Goal: Transaction & Acquisition: Download file/media

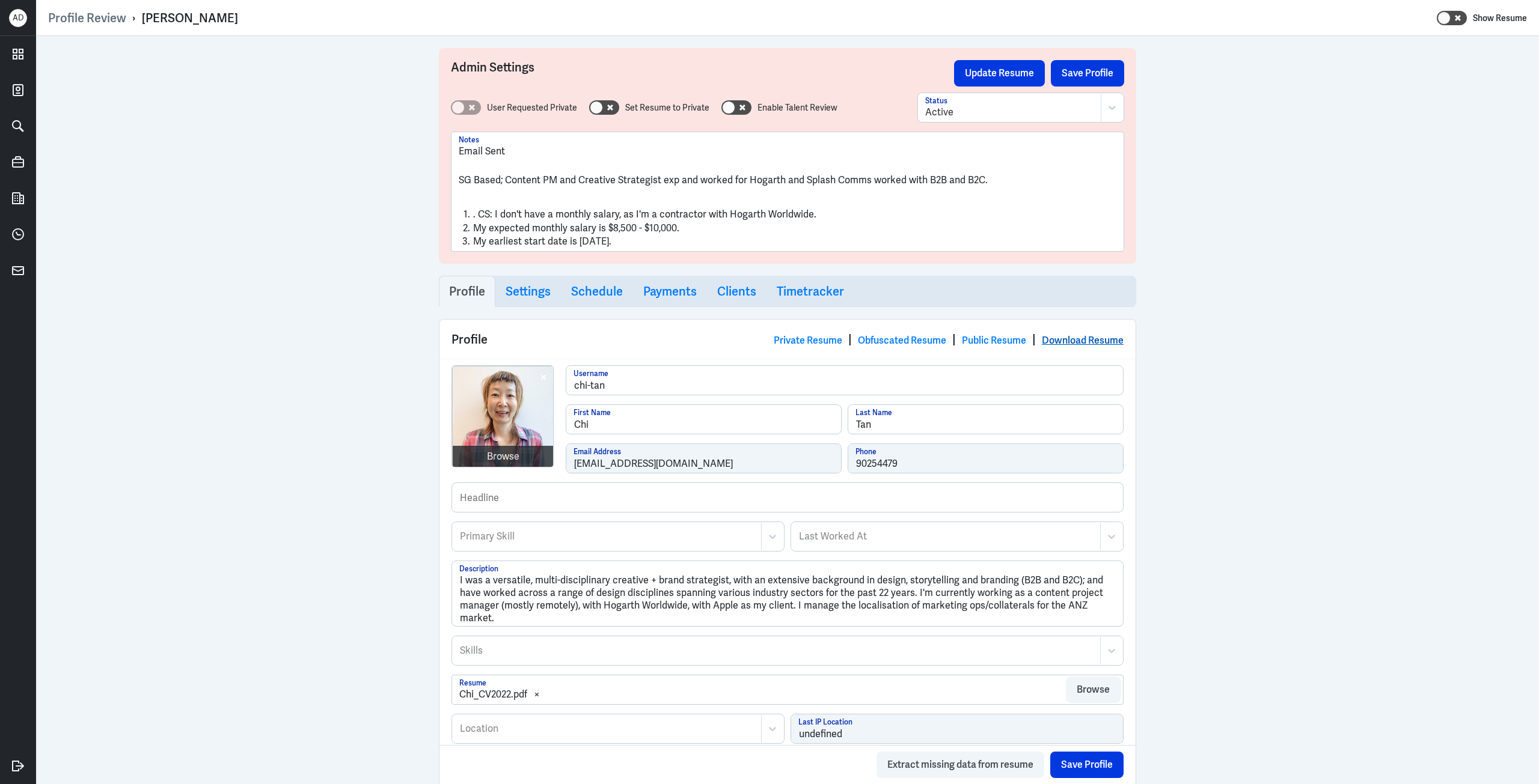
click at [1061, 336] on link "Download Resume" at bounding box center [1083, 339] width 82 height 13
click at [1073, 338] on link "Download Resume" at bounding box center [1083, 339] width 82 height 13
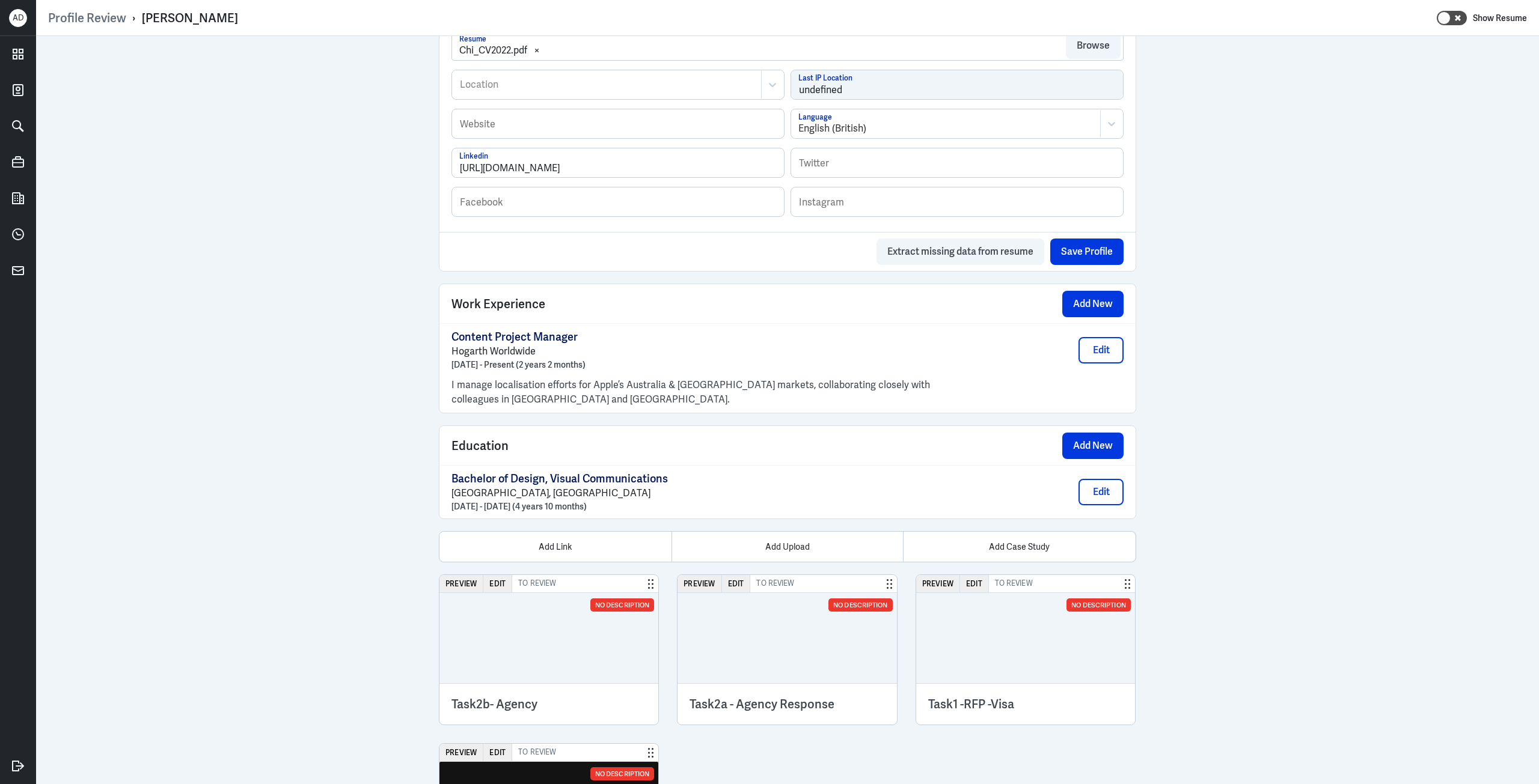
scroll to position [737, 0]
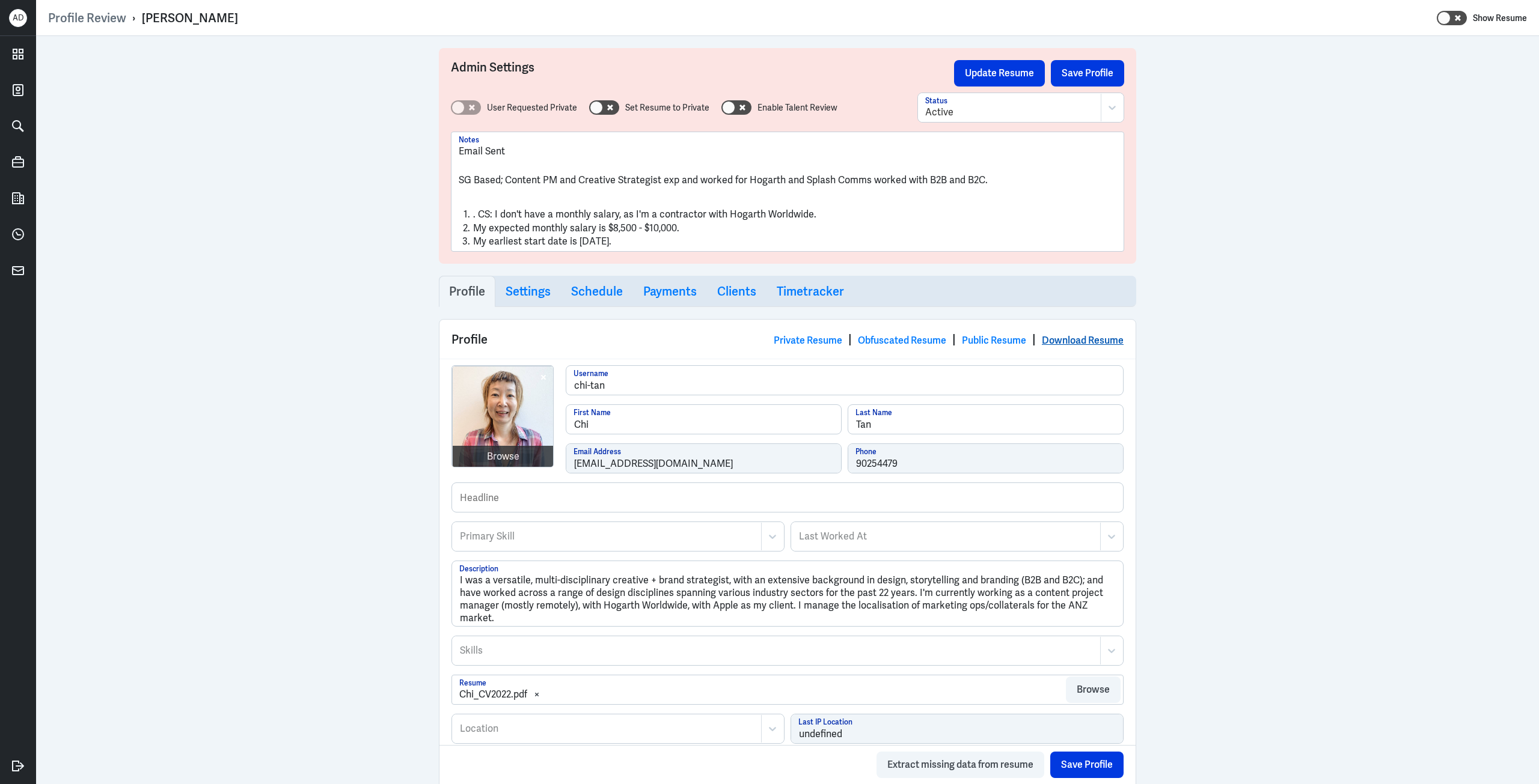
click at [1096, 343] on link "Download Resume" at bounding box center [1083, 339] width 82 height 13
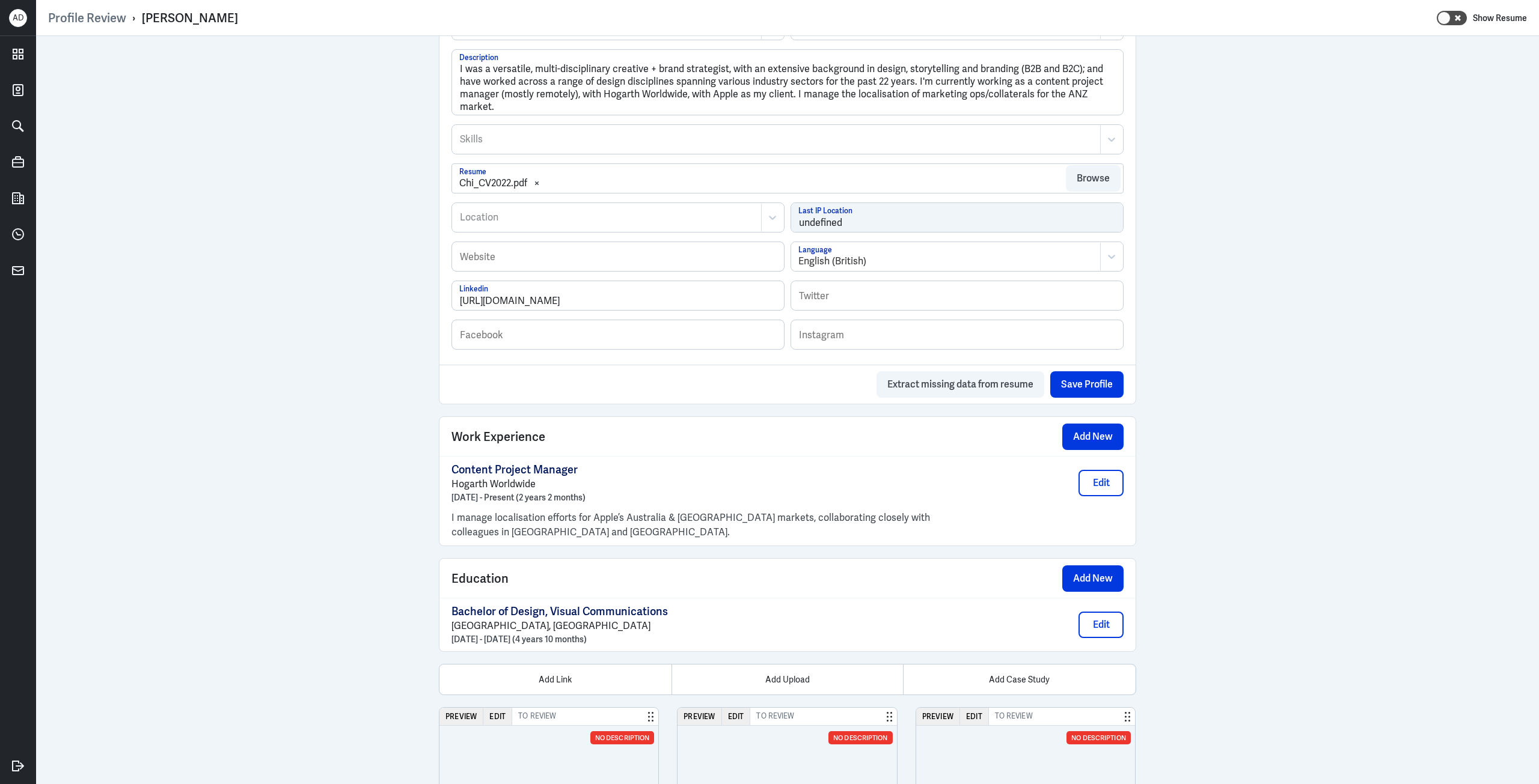
scroll to position [662, 0]
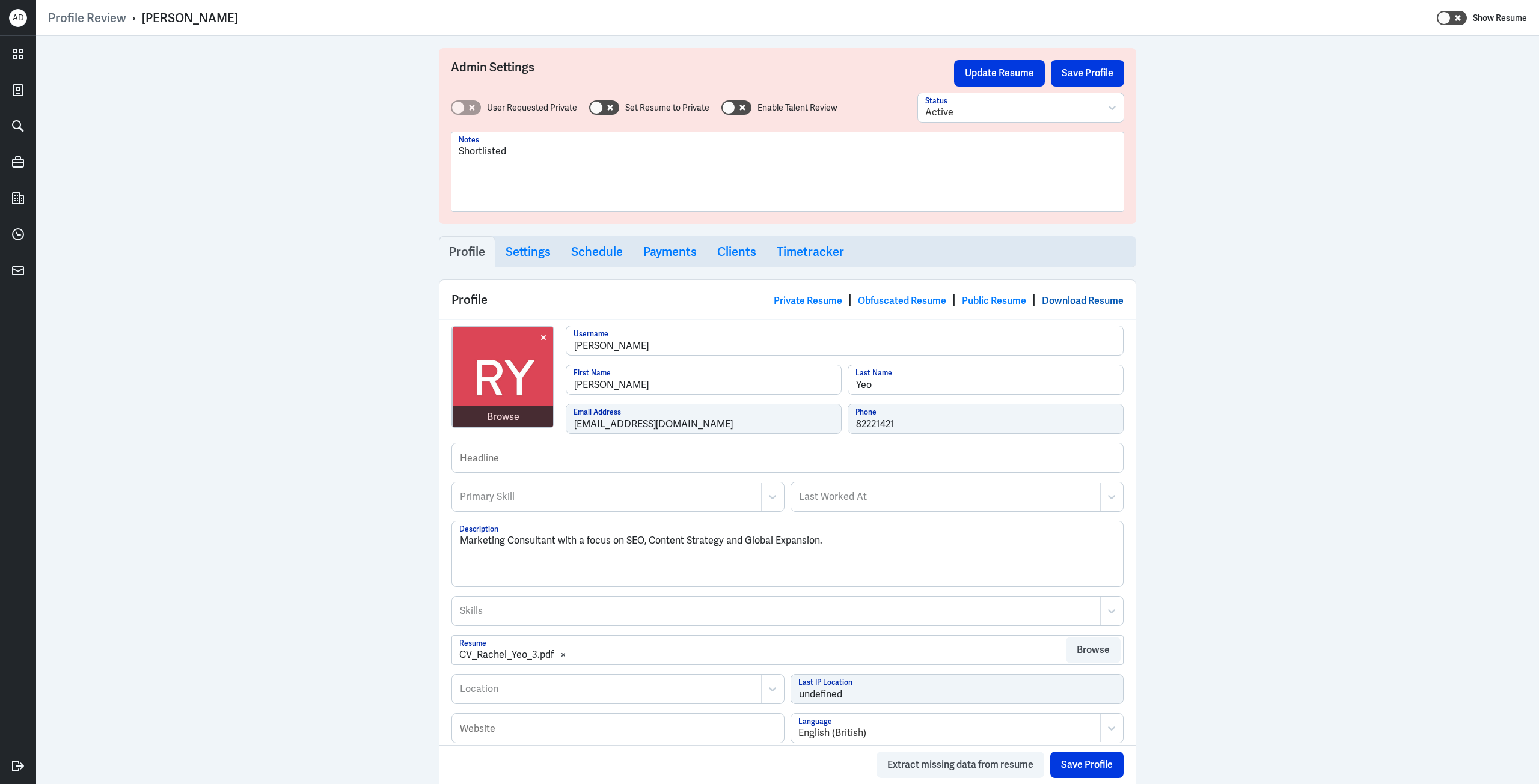
click at [1065, 306] on link "Download Resume" at bounding box center [1083, 300] width 82 height 13
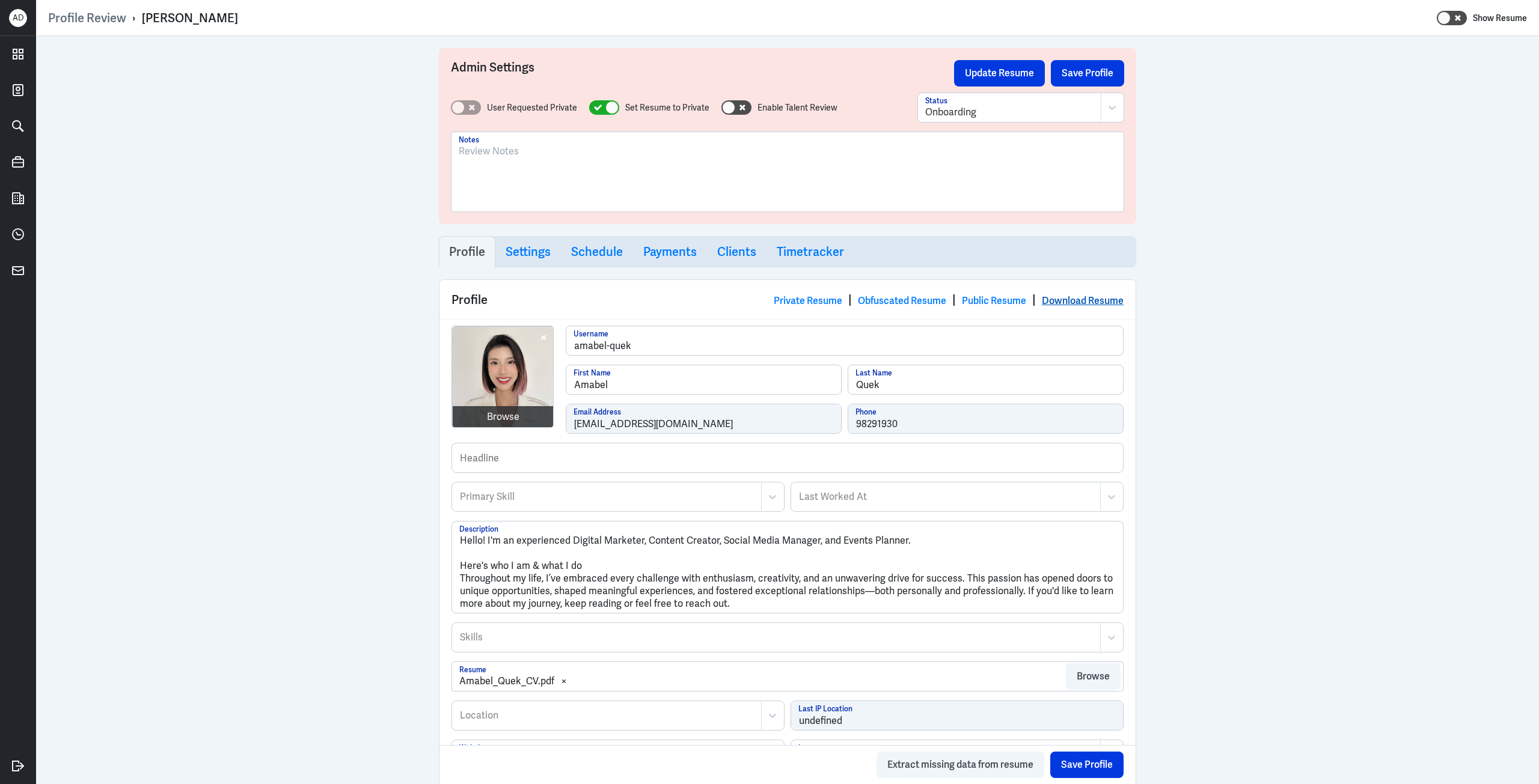
click at [1073, 302] on link "Download Resume" at bounding box center [1083, 300] width 82 height 13
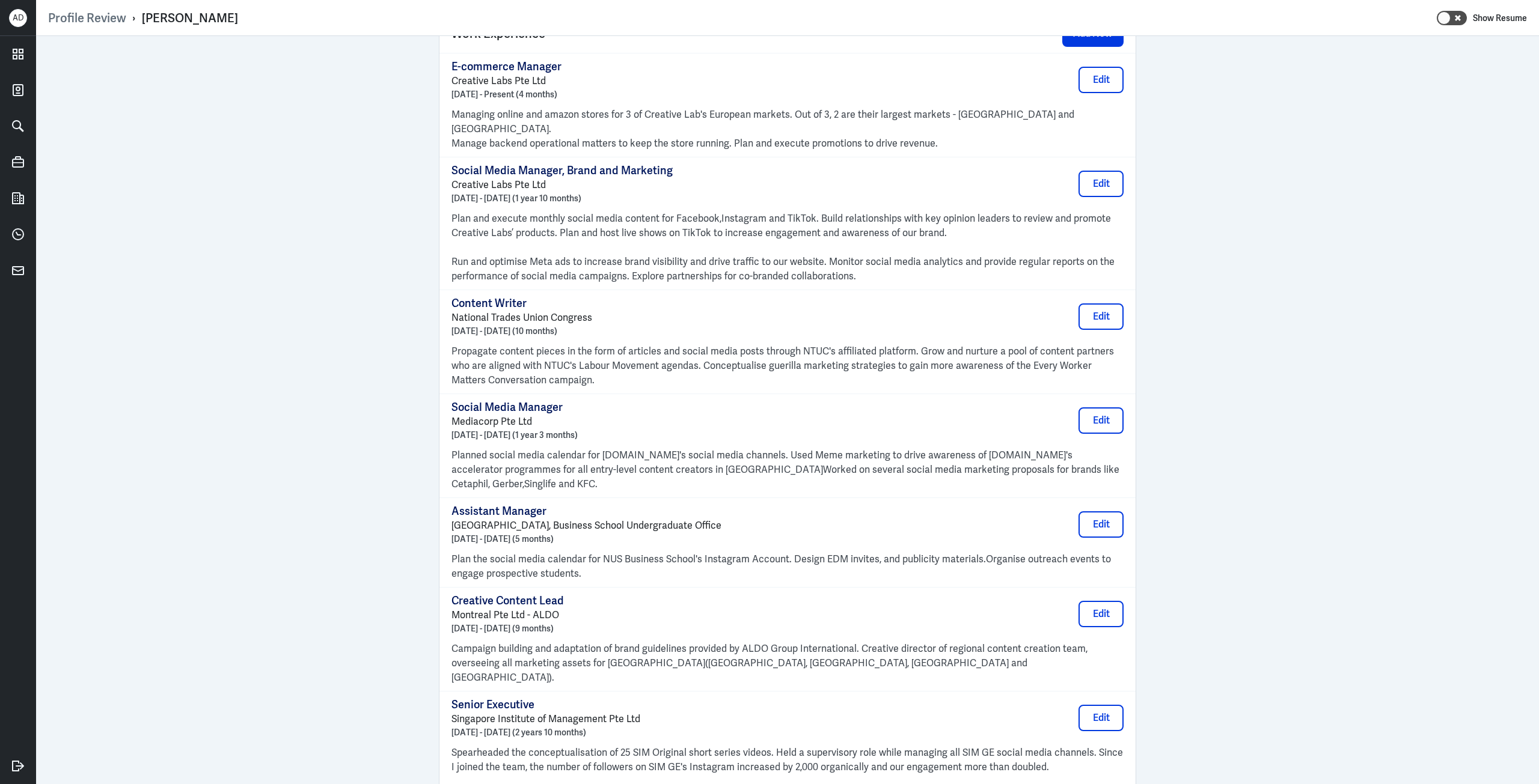
scroll to position [1021, 0]
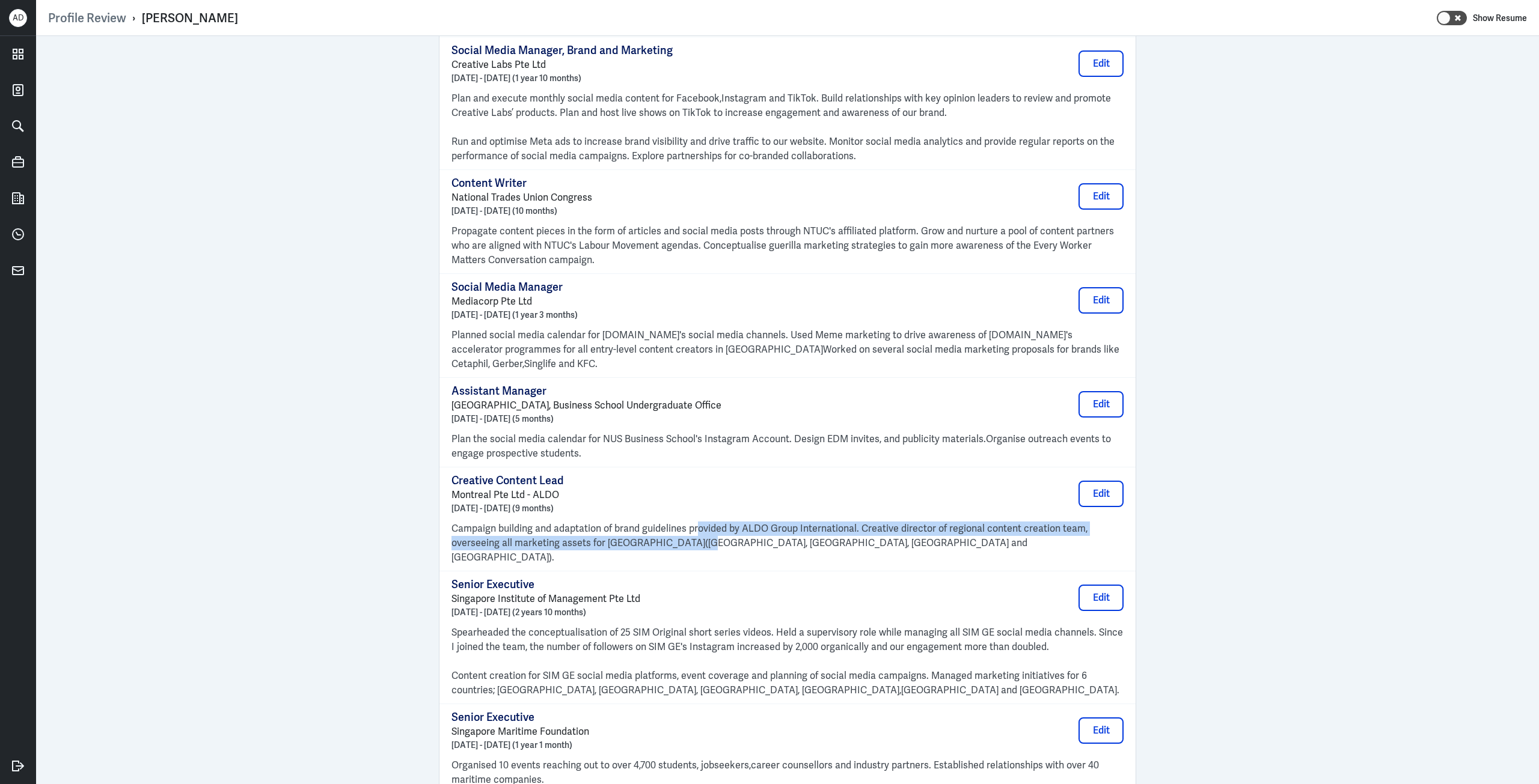
drag, startPoint x: 693, startPoint y: 509, endPoint x: 694, endPoint y: 501, distance: 8.1
click at [694, 522] on p "Campaign building and adaptation of brand guidelines provided by ALDO Group Int…" at bounding box center [787, 543] width 673 height 43
drag, startPoint x: 694, startPoint y: 503, endPoint x: 694, endPoint y: 511, distance: 8.0
click at [694, 522] on p "Campaign building and adaptation of brand guidelines provided by ALDO Group Int…" at bounding box center [787, 543] width 673 height 43
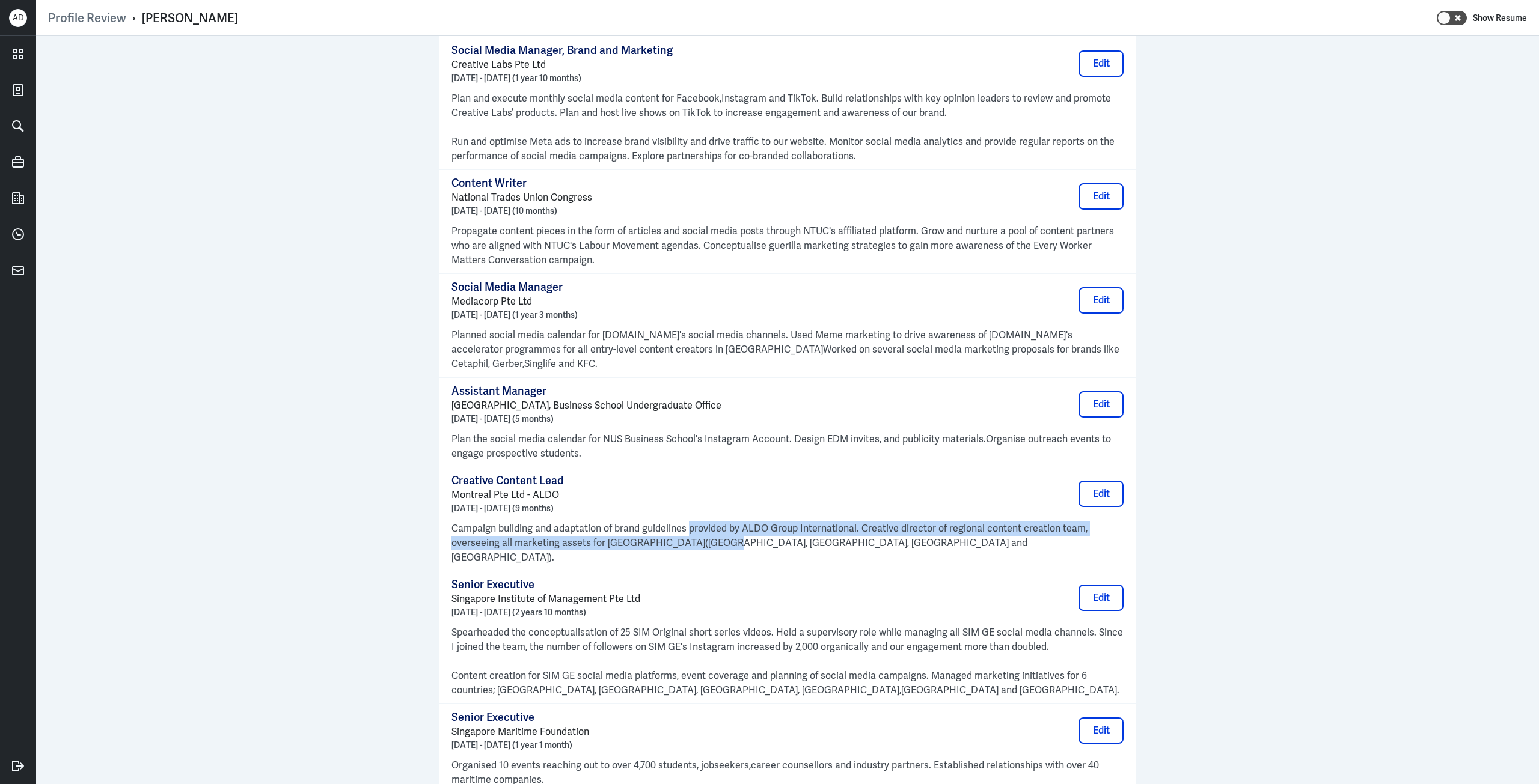
click at [694, 522] on p "Campaign building and adaptation of brand guidelines provided by ALDO Group Int…" at bounding box center [787, 543] width 673 height 43
drag, startPoint x: 694, startPoint y: 511, endPoint x: 692, endPoint y: 494, distance: 17.1
click at [692, 522] on p "Campaign building and adaptation of brand guidelines provided by ALDO Group Int…" at bounding box center [787, 543] width 673 height 43
drag, startPoint x: 692, startPoint y: 494, endPoint x: 696, endPoint y: 511, distance: 17.5
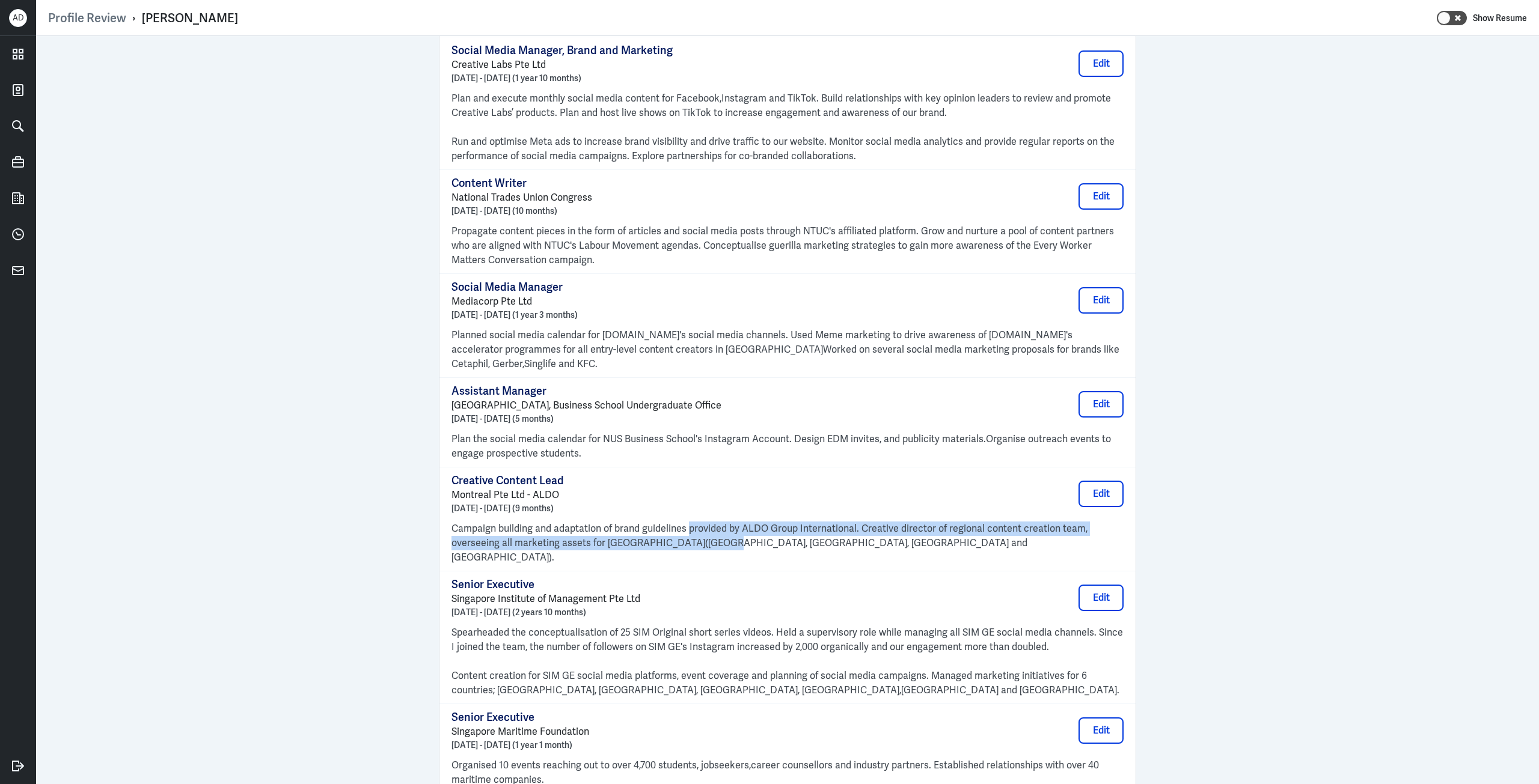
click at [696, 522] on p "Campaign building and adaptation of brand guidelines provided by ALDO Group Int…" at bounding box center [787, 543] width 673 height 43
drag, startPoint x: 696, startPoint y: 511, endPoint x: 693, endPoint y: 493, distance: 18.2
click at [694, 522] on p "Campaign building and adaptation of brand guidelines provided by ALDO Group Int…" at bounding box center [787, 543] width 673 height 43
click at [692, 491] on div "Creative Content Lead Montreal Pte Ltd - ALDO May 2021 - January 2022 (9 months…" at bounding box center [787, 519] width 673 height 92
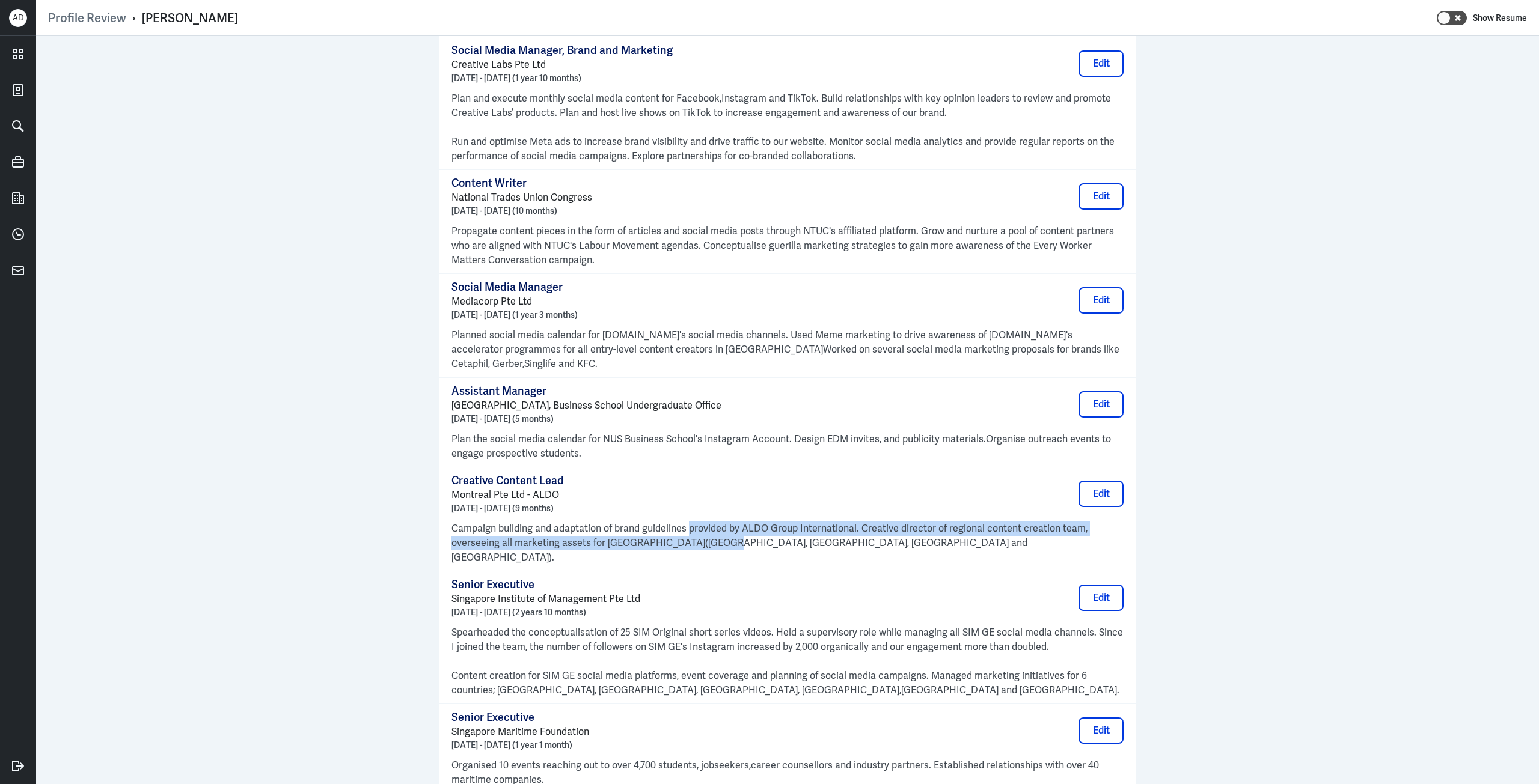
drag, startPoint x: 692, startPoint y: 491, endPoint x: 699, endPoint y: 513, distance: 23.1
click at [699, 513] on div "Creative Content Lead Montreal Pte Ltd - ALDO May 2021 - January 2022 (9 months…" at bounding box center [787, 519] width 673 height 92
click at [699, 522] on p "Campaign building and adaptation of brand guidelines provided by ALDO Group Int…" at bounding box center [787, 543] width 673 height 43
drag, startPoint x: 699, startPoint y: 513, endPoint x: 695, endPoint y: 491, distance: 22.4
click at [695, 491] on div "Creative Content Lead Montreal Pte Ltd - ALDO May 2021 - January 2022 (9 months…" at bounding box center [787, 519] width 673 height 92
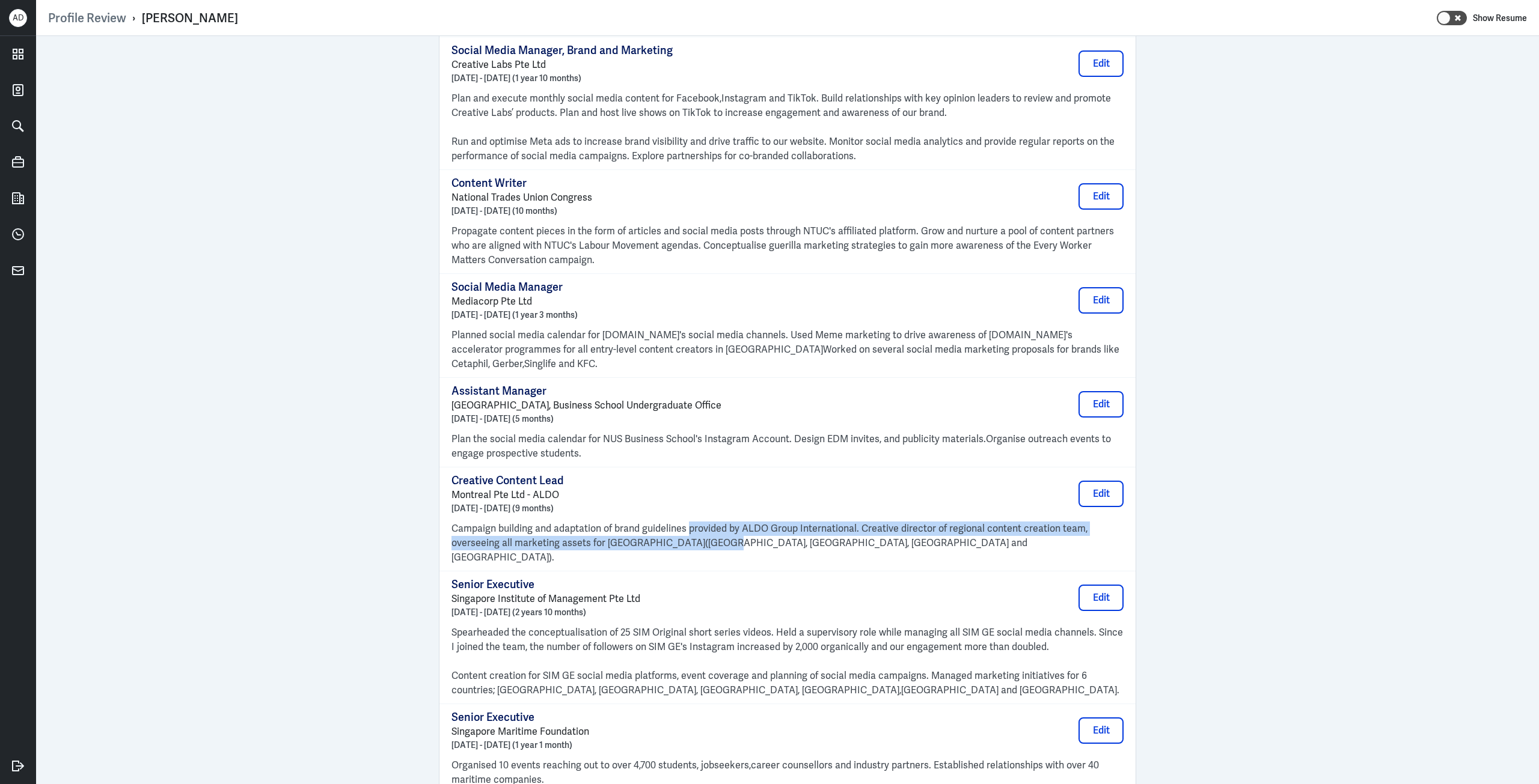
click at [695, 491] on div "Creative Content Lead Montreal Pte Ltd - ALDO May 2021 - January 2022 (9 months…" at bounding box center [787, 519] width 673 height 92
drag, startPoint x: 695, startPoint y: 491, endPoint x: 698, endPoint y: 511, distance: 20.2
click at [698, 511] on div "Creative Content Lead Montreal Pte Ltd - ALDO May 2021 - January 2022 (9 months…" at bounding box center [787, 519] width 673 height 92
click at [698, 522] on p "Campaign building and adaptation of brand guidelines provided by ALDO Group Int…" at bounding box center [787, 543] width 673 height 43
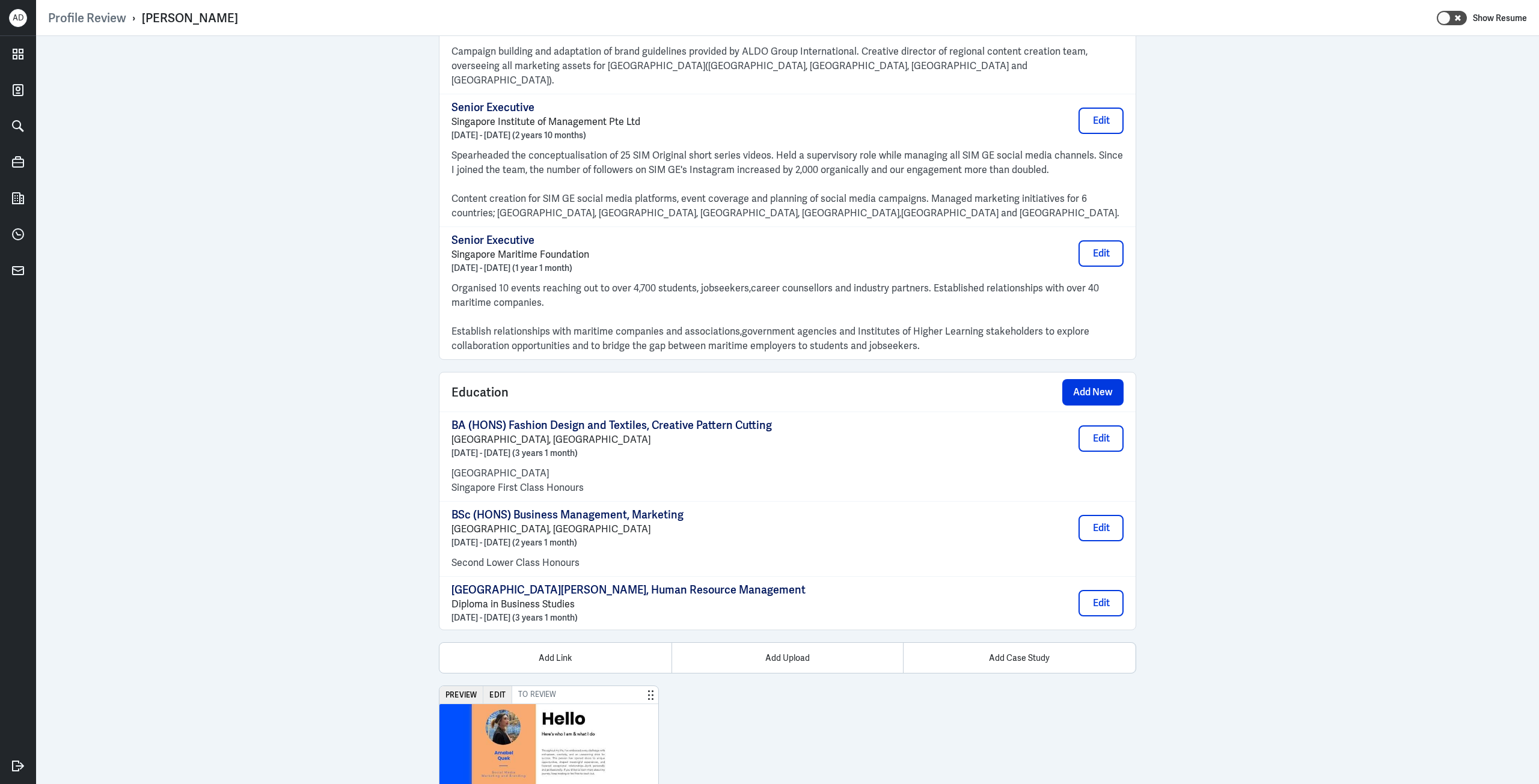
scroll to position [1538, 0]
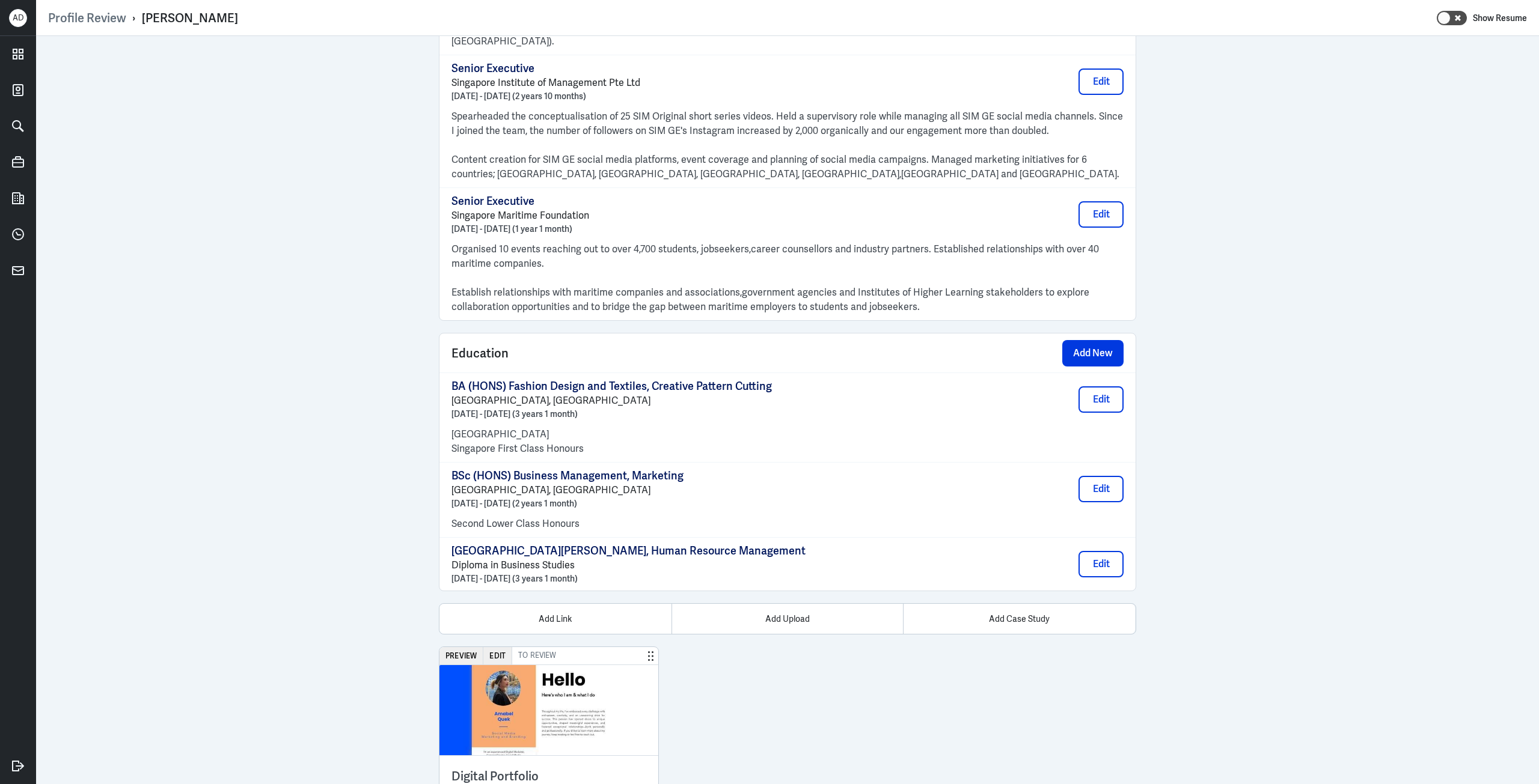
click at [556, 393] on p "Goldsmiths College, University of London" at bounding box center [612, 400] width 320 height 14
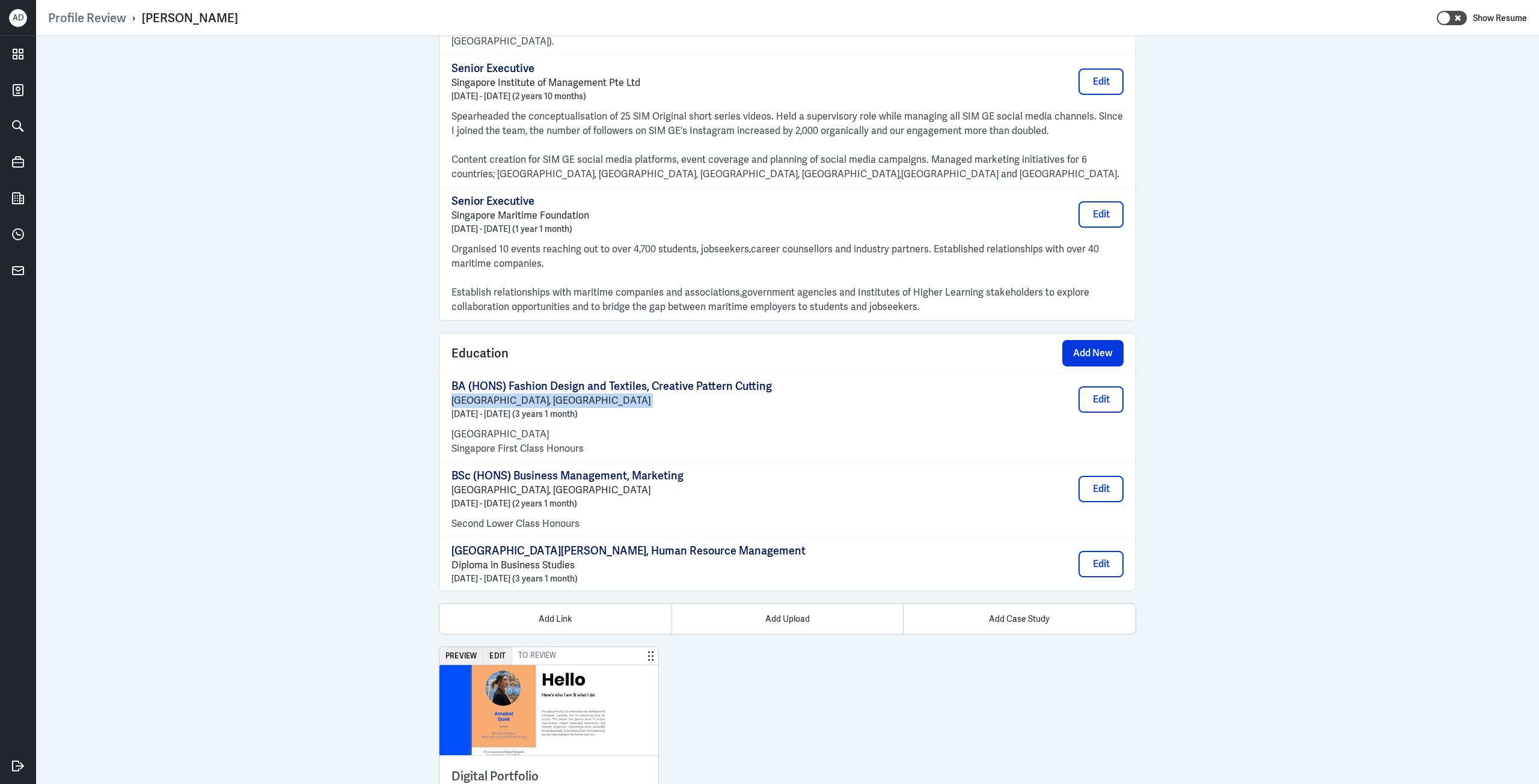
click at [556, 393] on p "Goldsmiths College, University of London" at bounding box center [612, 400] width 320 height 14
click at [567, 393] on p "Goldsmiths College, University of London" at bounding box center [612, 400] width 320 height 14
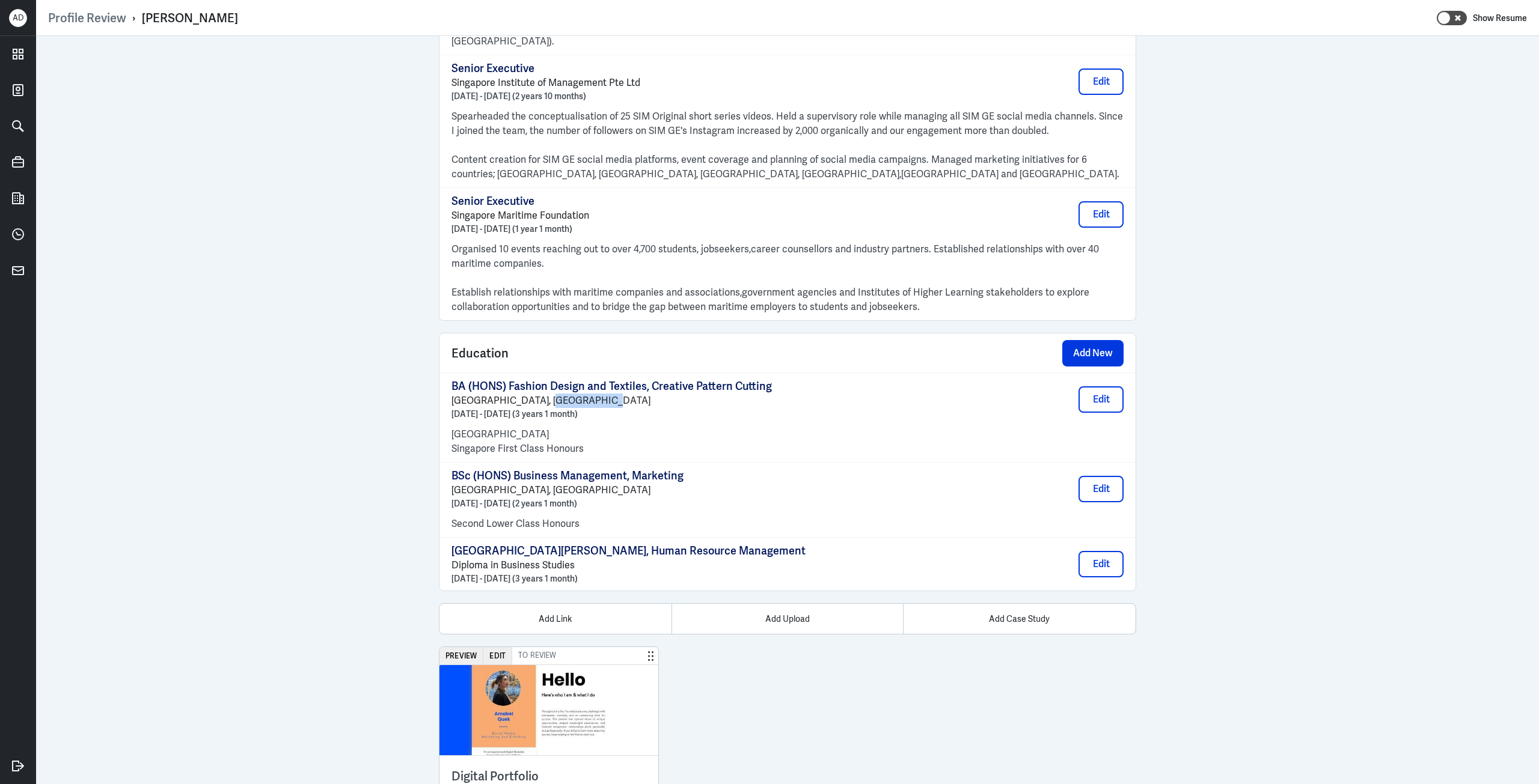
click at [567, 393] on p "Goldsmiths College, University of London" at bounding box center [612, 400] width 320 height 14
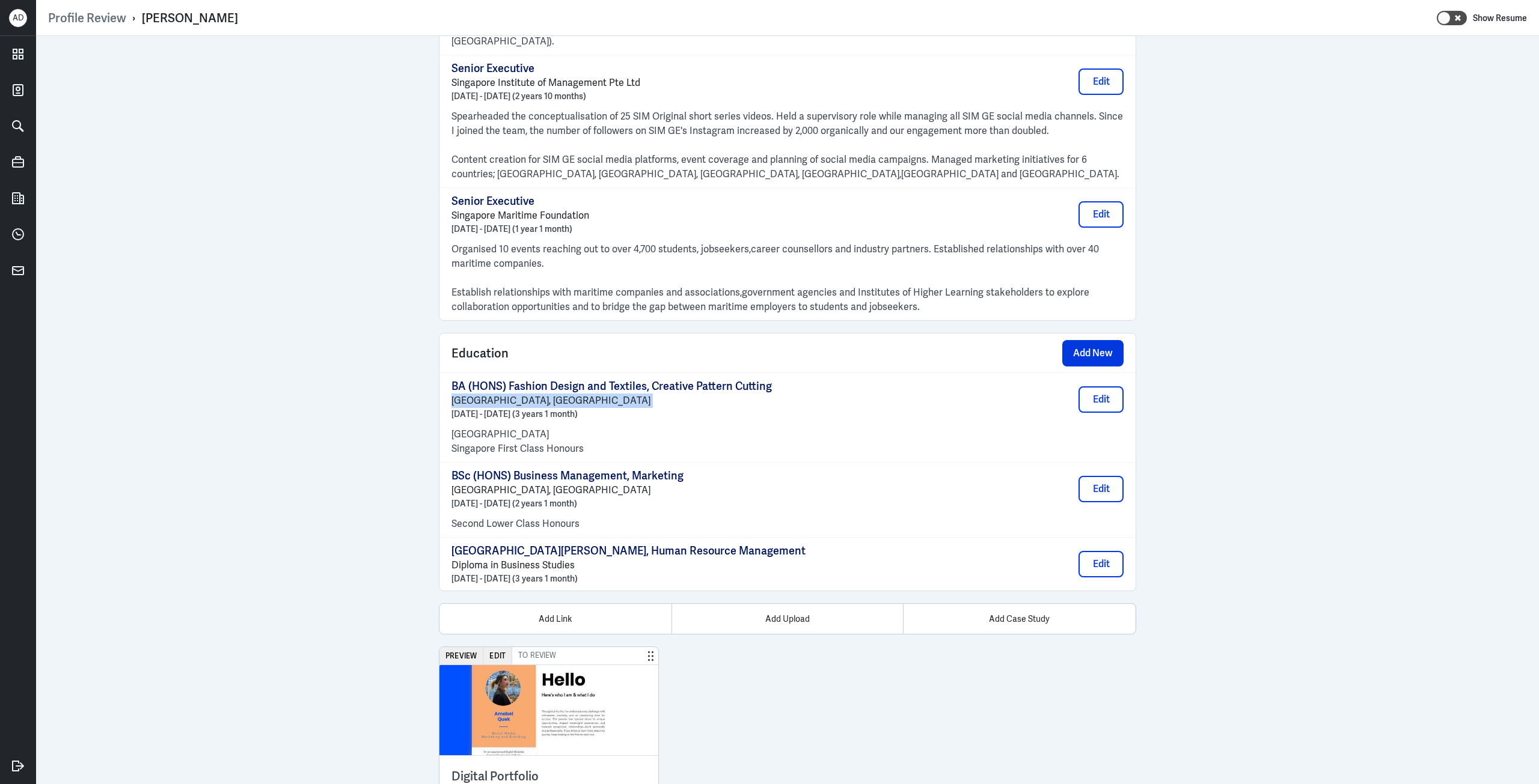
click at [567, 393] on p "Goldsmiths College, University of London" at bounding box center [612, 400] width 320 height 14
click at [515, 483] on p "University of Birmingham, UK" at bounding box center [567, 490] width 233 height 14
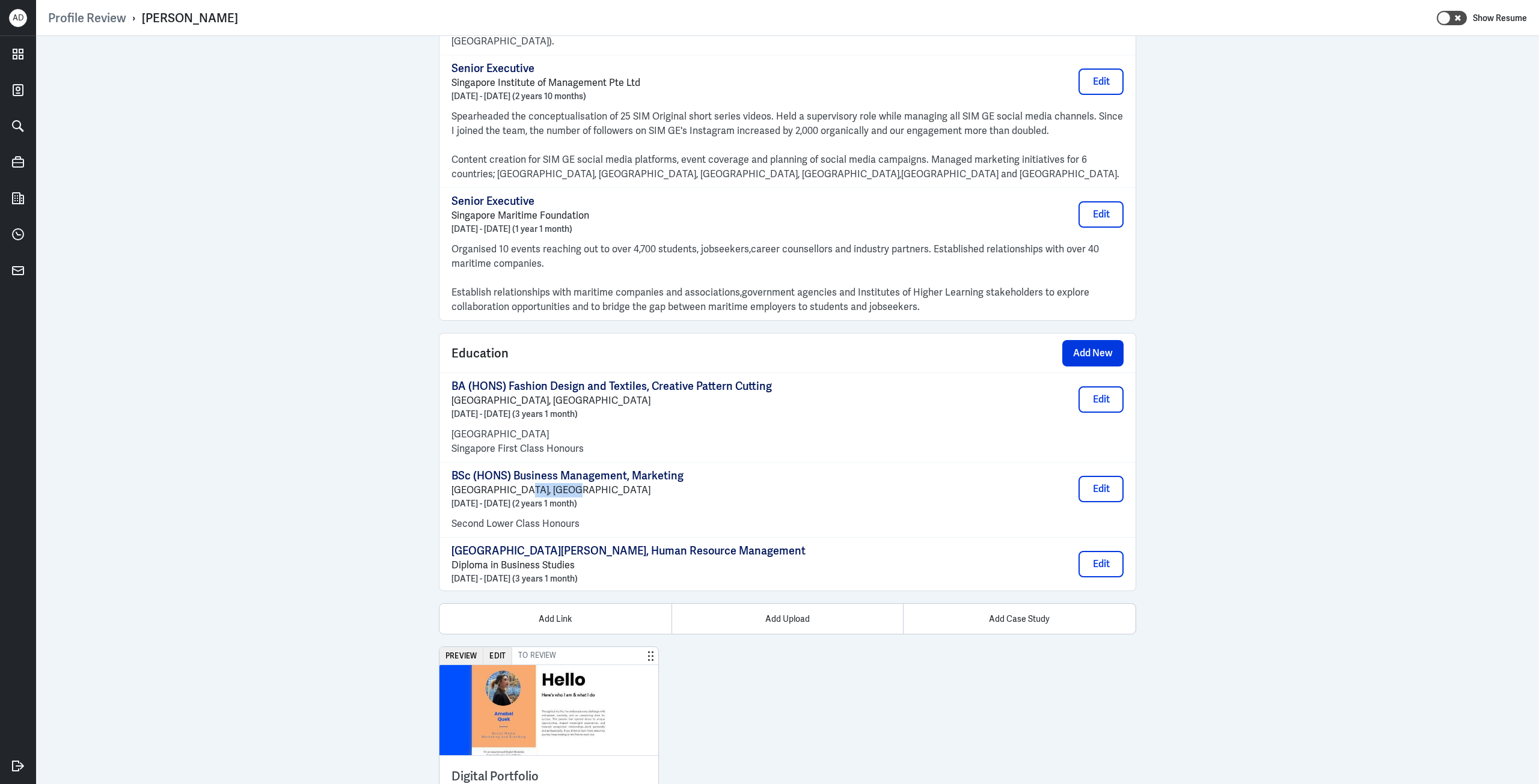
click at [515, 483] on p "University of Birmingham, UK" at bounding box center [567, 490] width 233 height 14
click at [555, 665] on img at bounding box center [549, 710] width 219 height 90
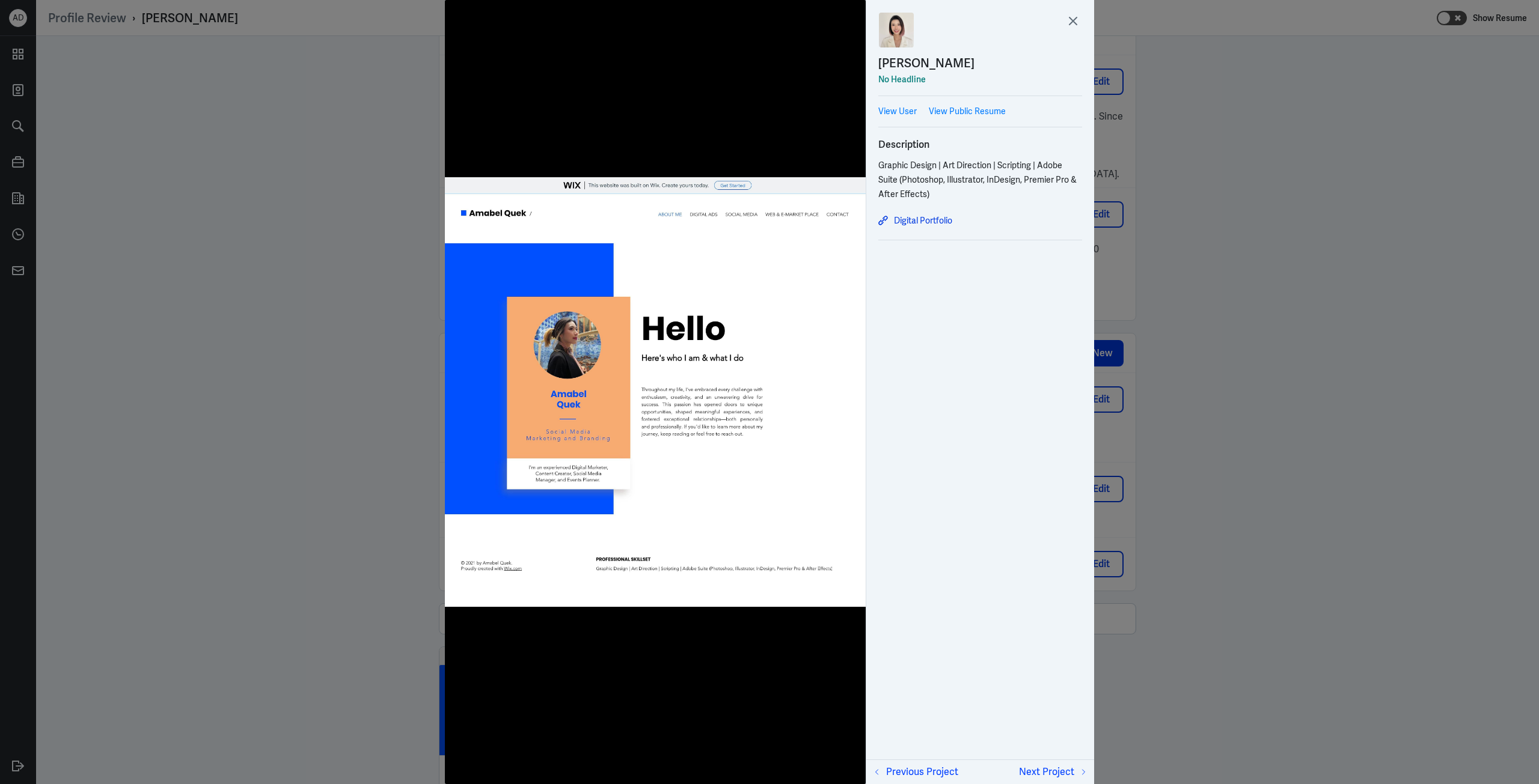
click at [273, 357] on div at bounding box center [769, 392] width 1539 height 784
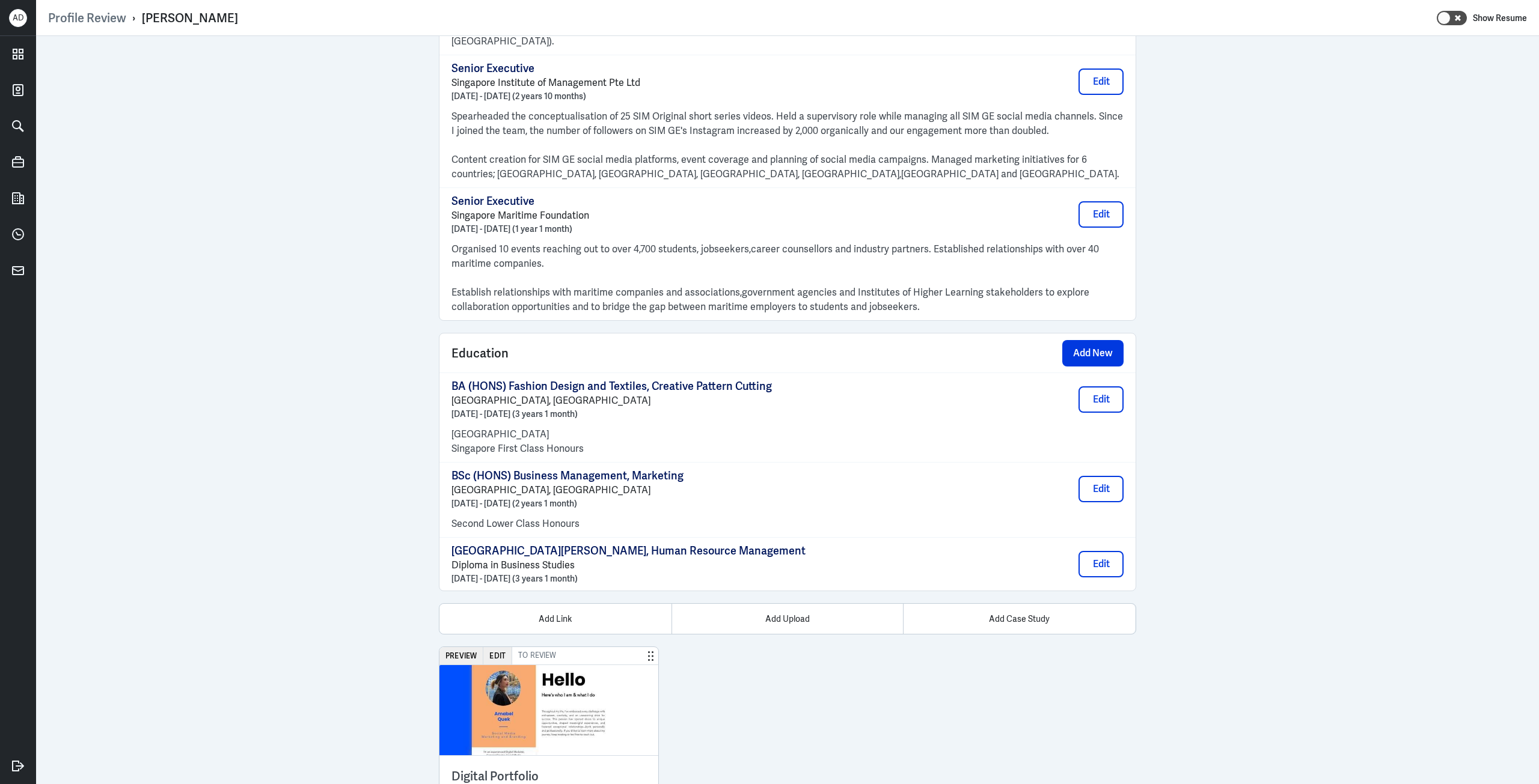
drag, startPoint x: 273, startPoint y: 357, endPoint x: 186, endPoint y: 357, distance: 87.0
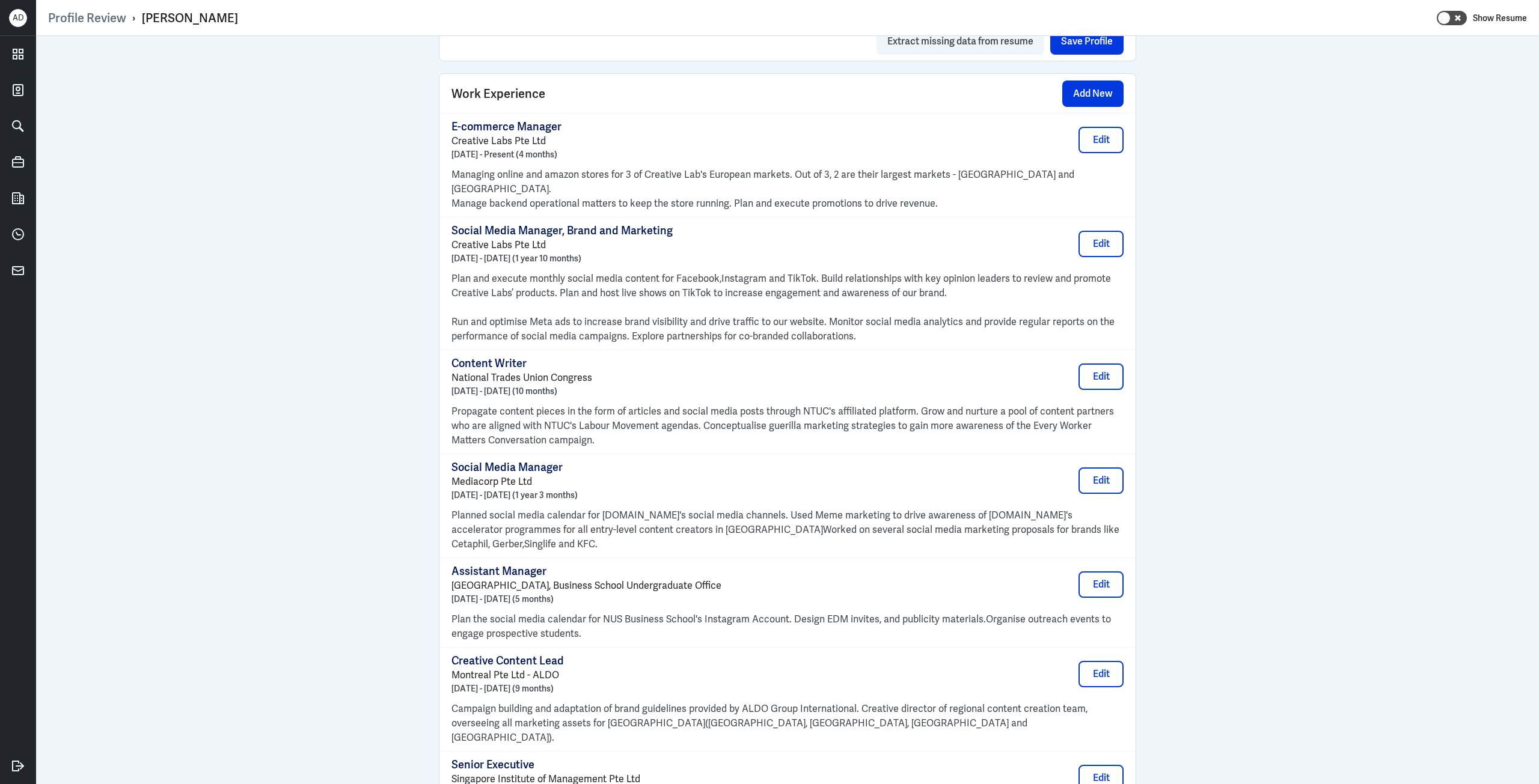
scroll to position [481, 0]
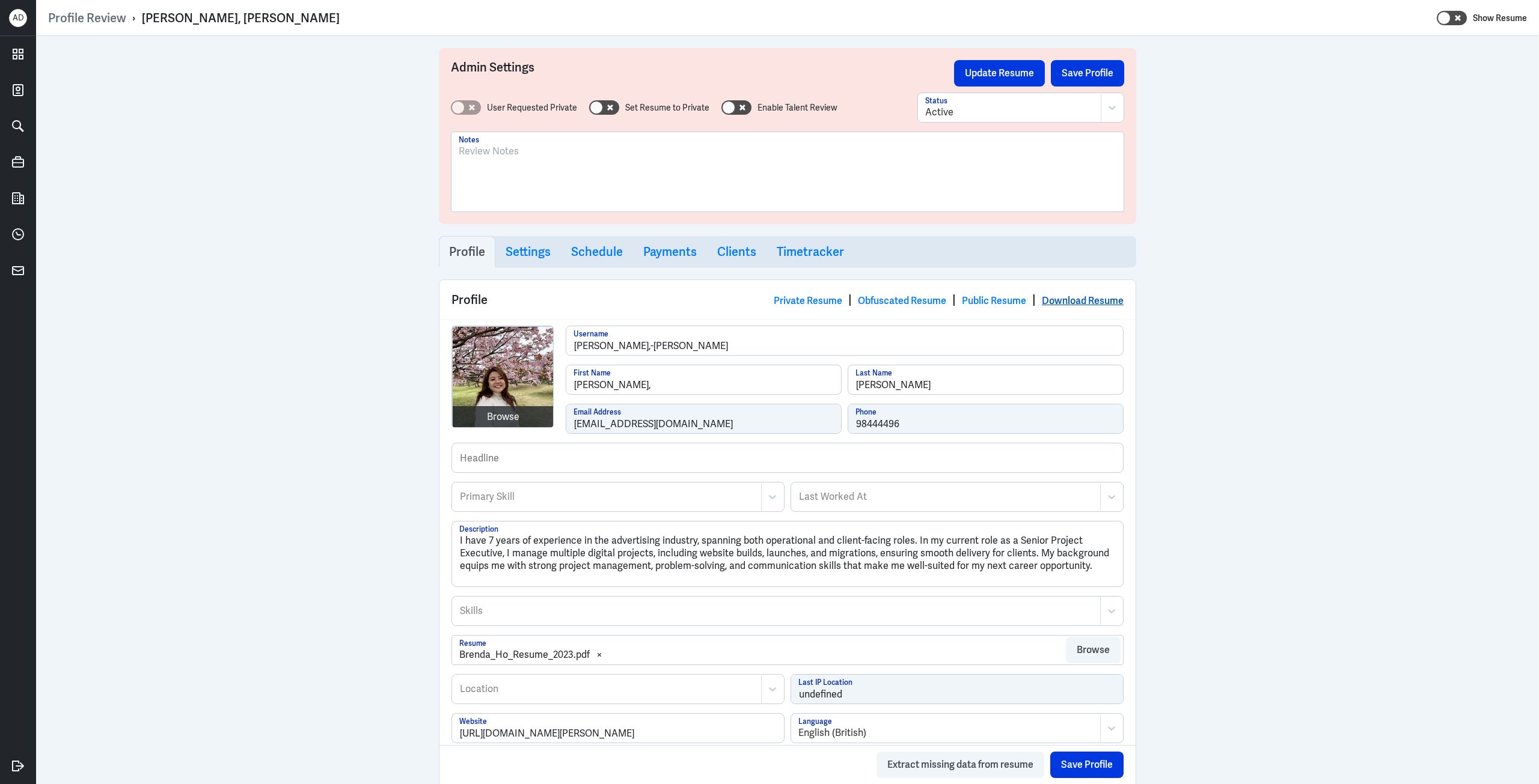
click at [1084, 297] on link "Download Resume" at bounding box center [1083, 300] width 82 height 13
